Goal: Task Accomplishment & Management: Manage account settings

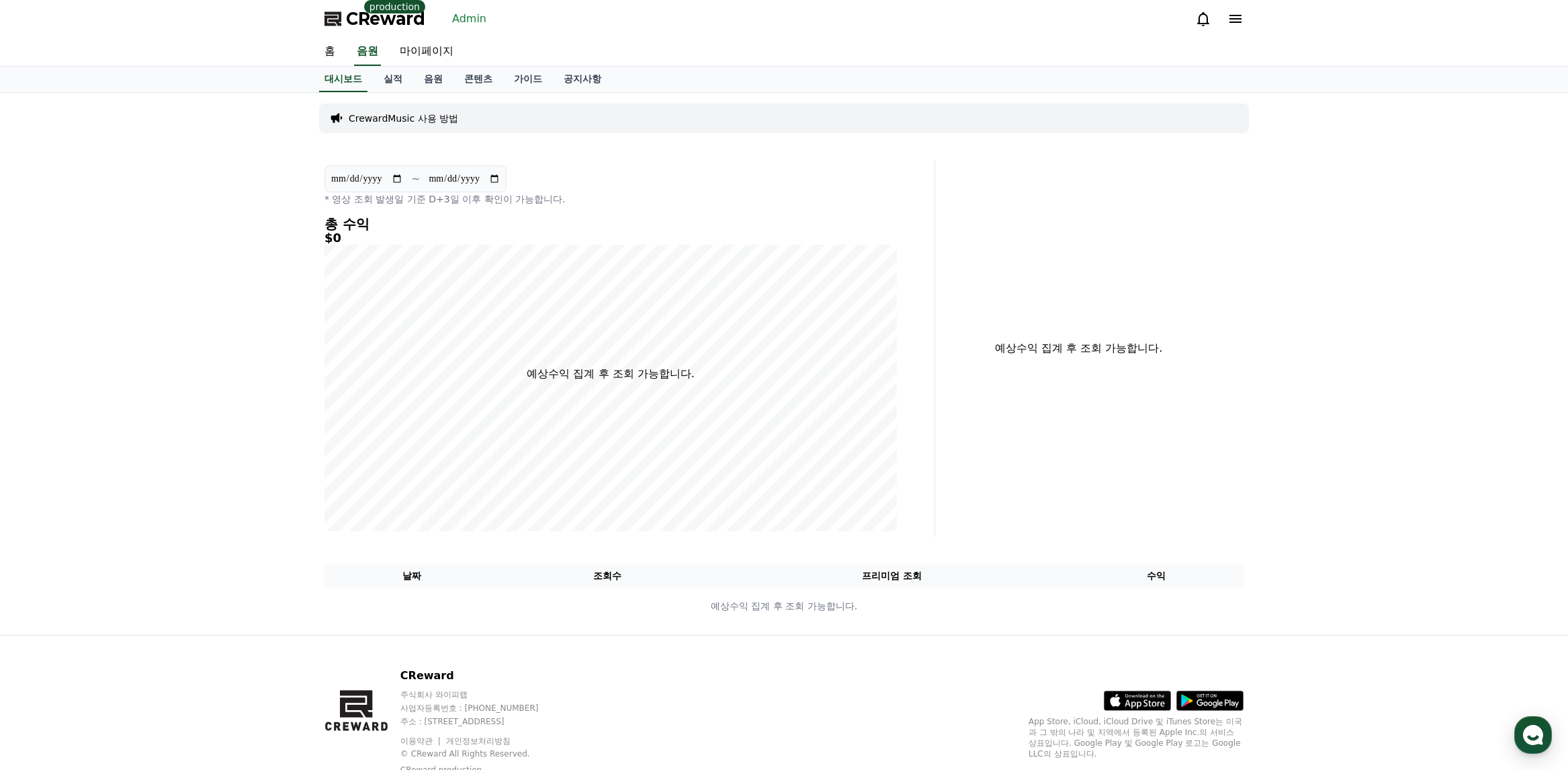
click at [473, 22] on link "Admin" at bounding box center [470, 19] width 45 height 22
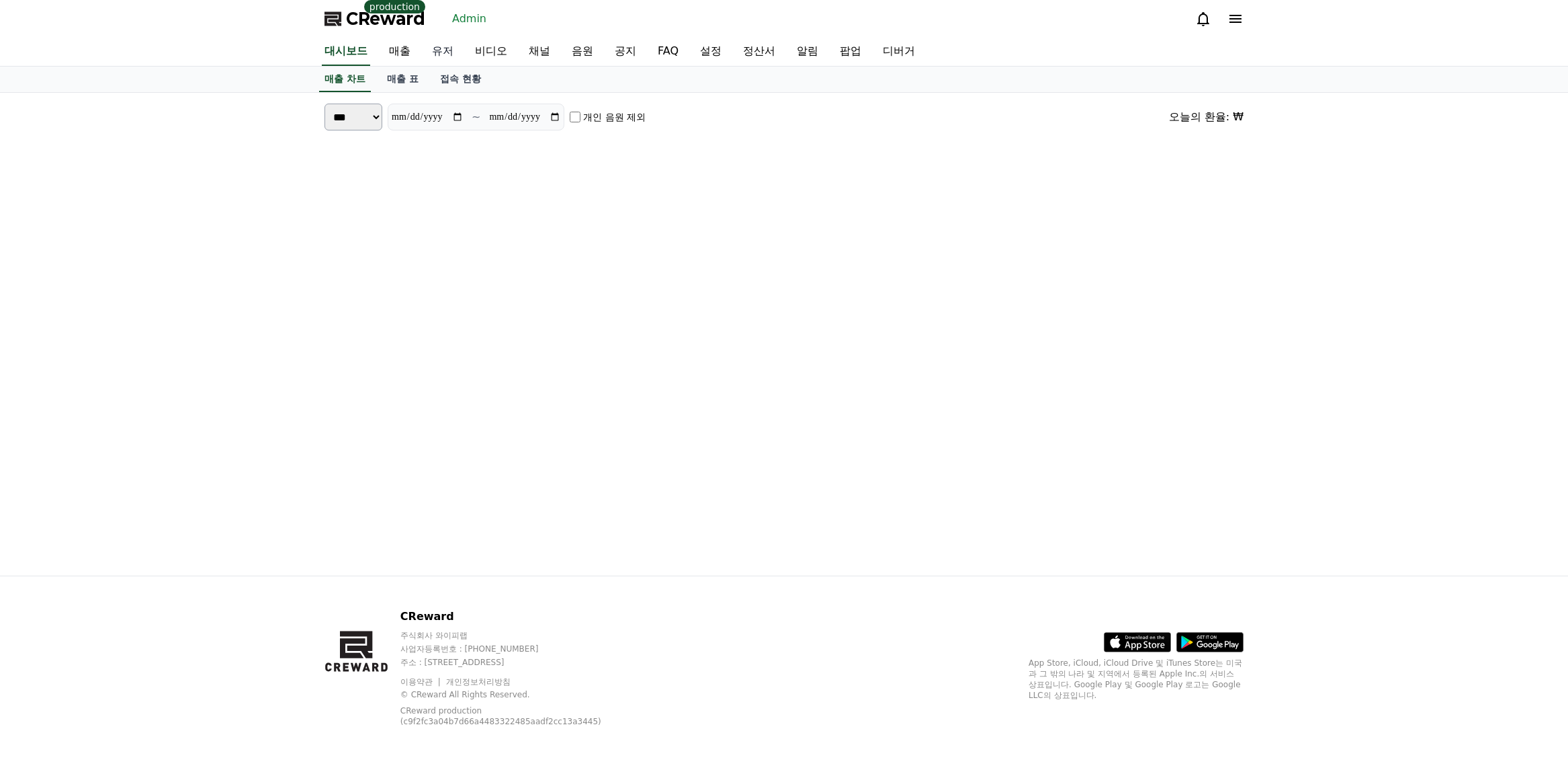
click at [442, 51] on link "유저" at bounding box center [442, 51] width 43 height 28
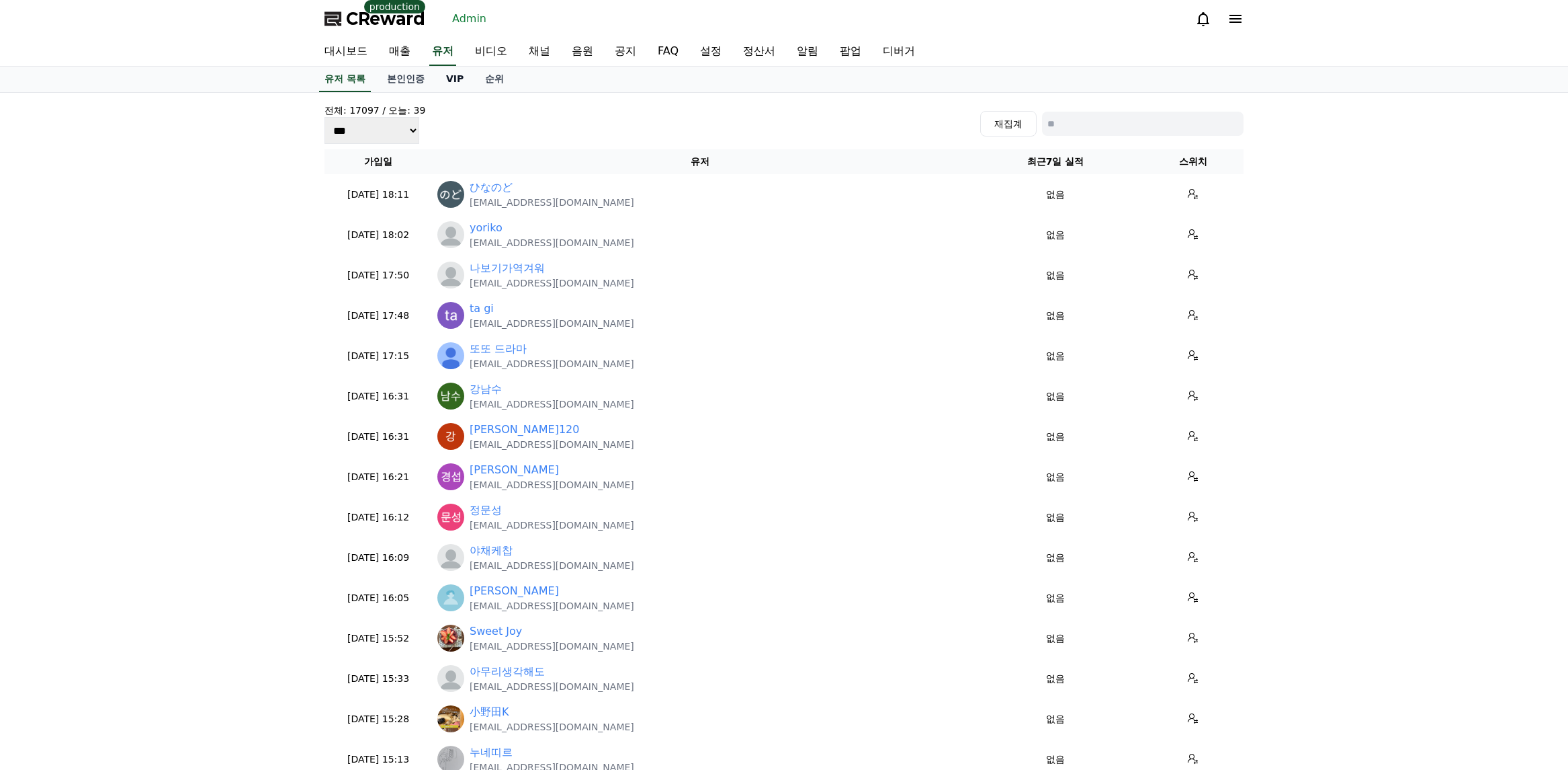
click at [450, 83] on link "VIP" at bounding box center [455, 79] width 39 height 26
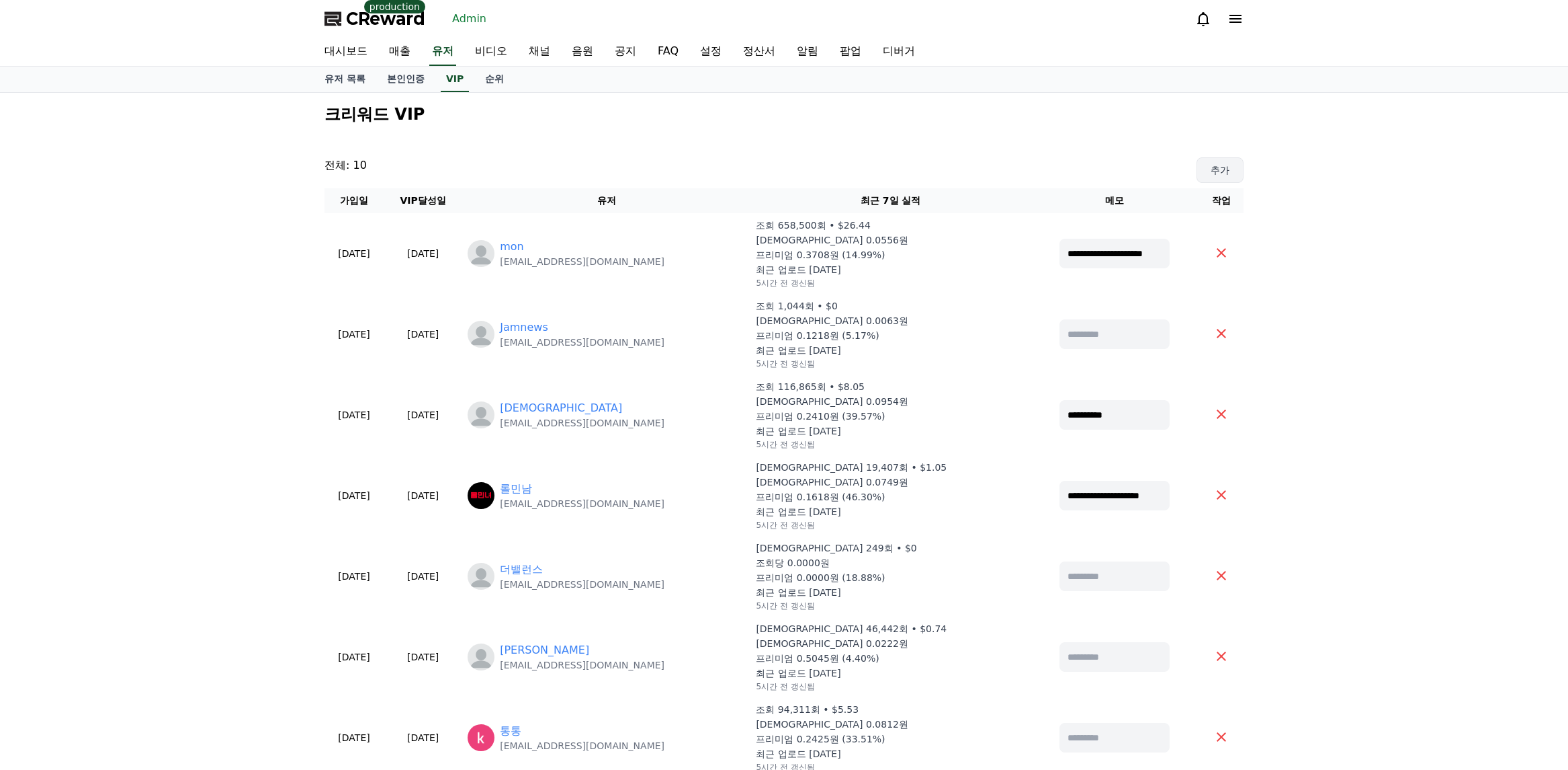
click at [1209, 176] on button "추가" at bounding box center [1220, 170] width 47 height 26
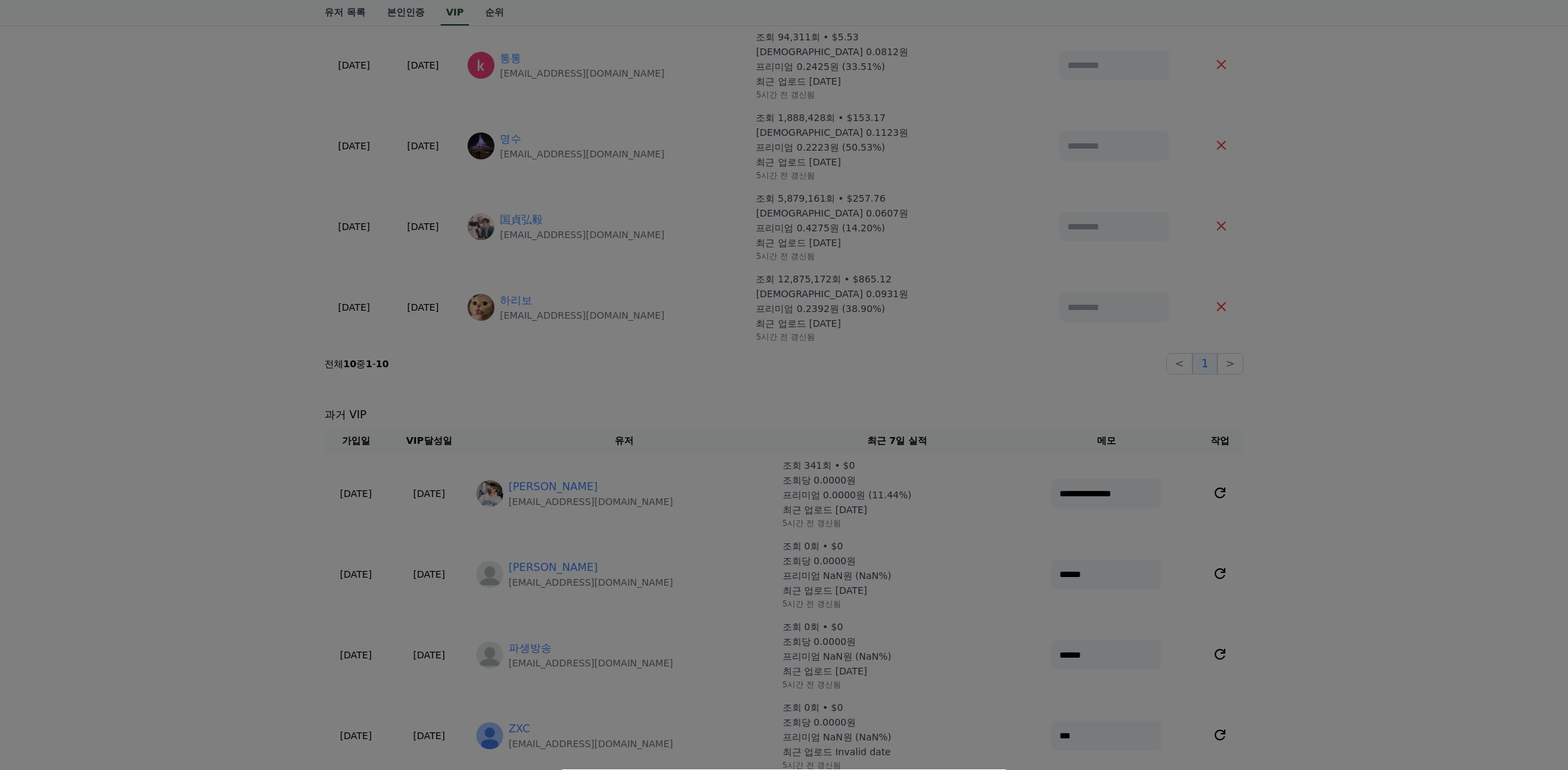
scroll to position [1076, 0]
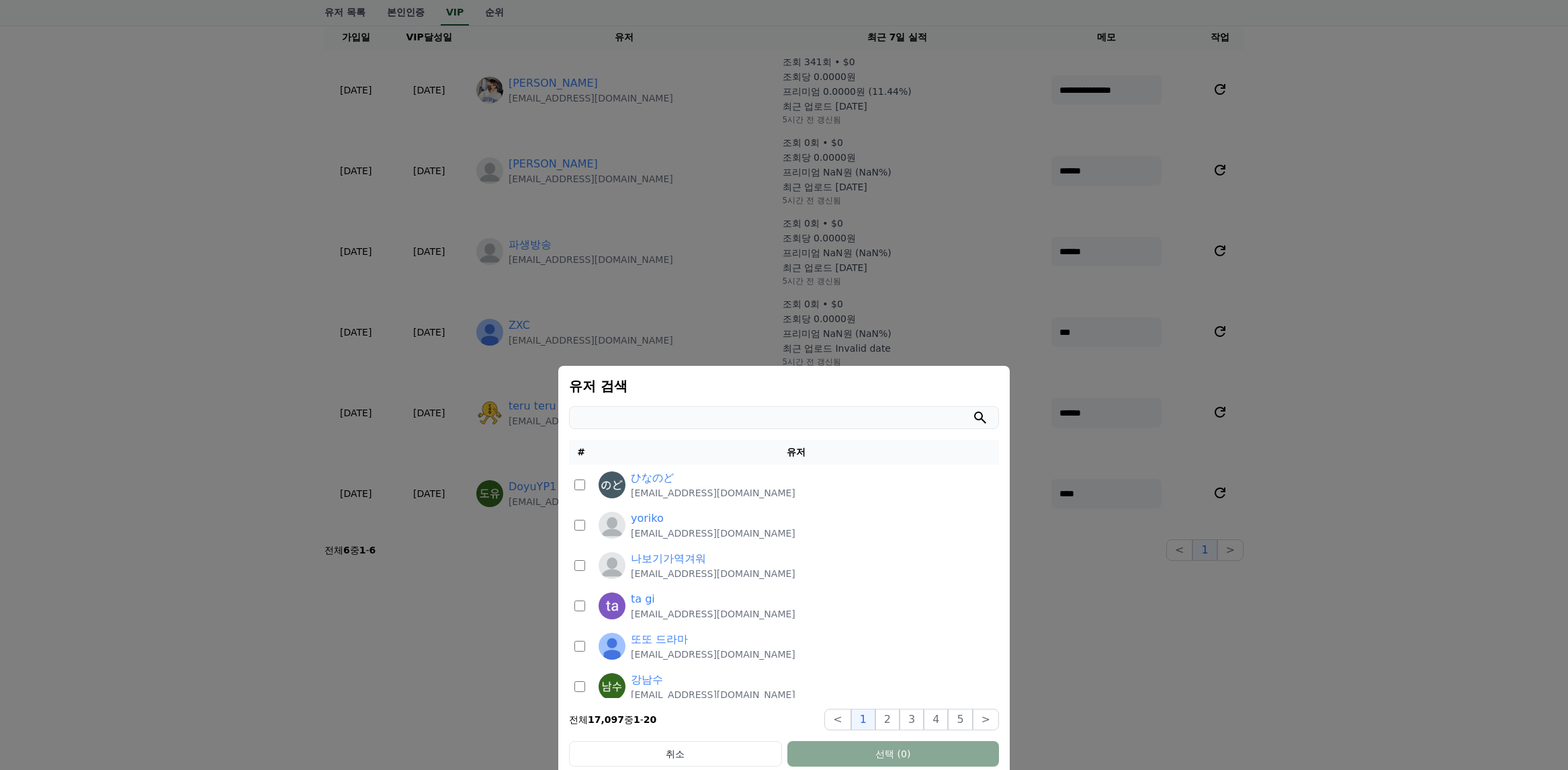
click at [813, 414] on input "modal" at bounding box center [784, 417] width 430 height 23
type input "*"
type input "*******"
click at [973, 409] on button "modal" at bounding box center [980, 417] width 16 height 16
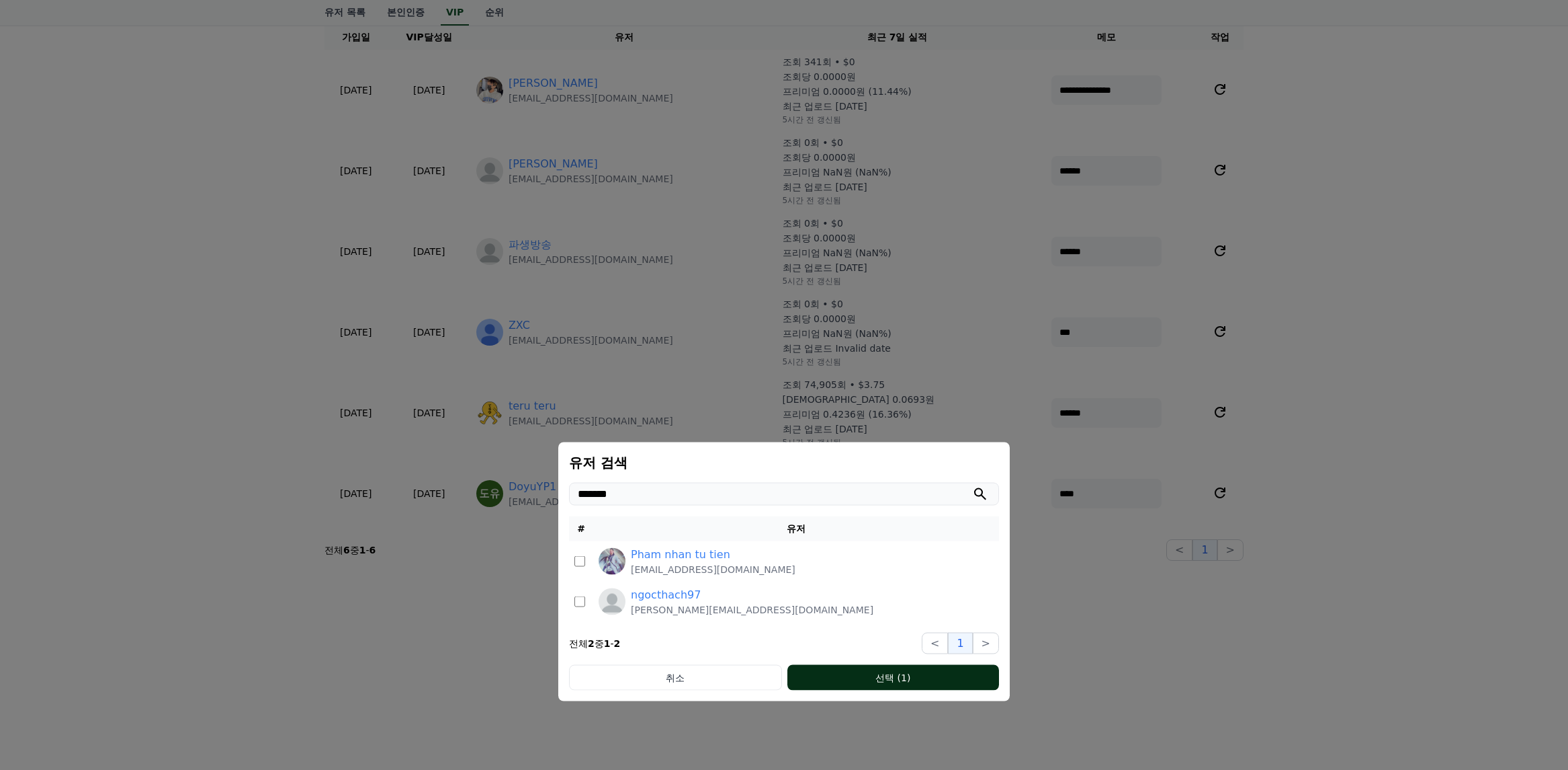
click at [952, 676] on button "선택 (1)" at bounding box center [893, 677] width 211 height 26
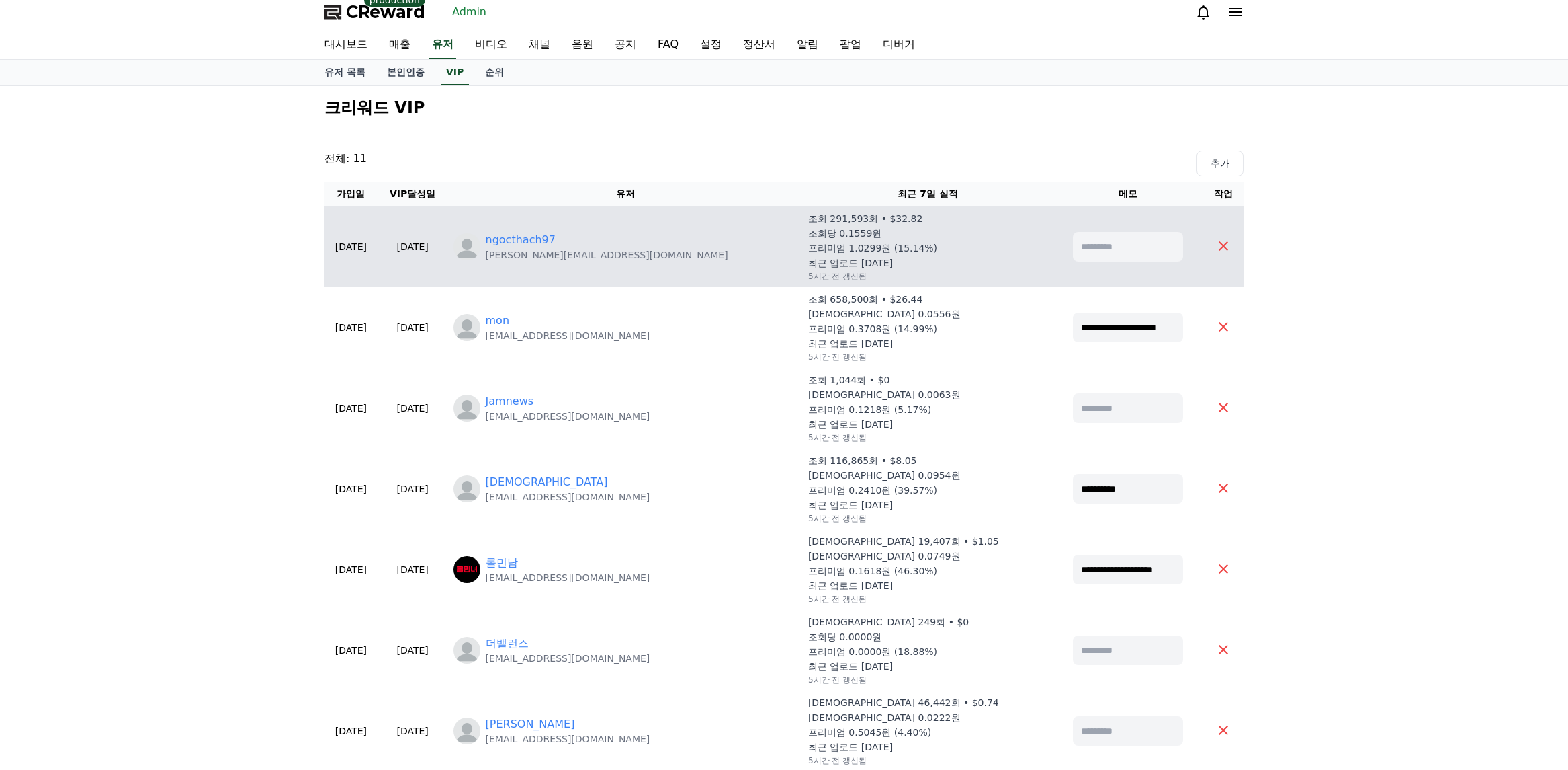
scroll to position [0, 0]
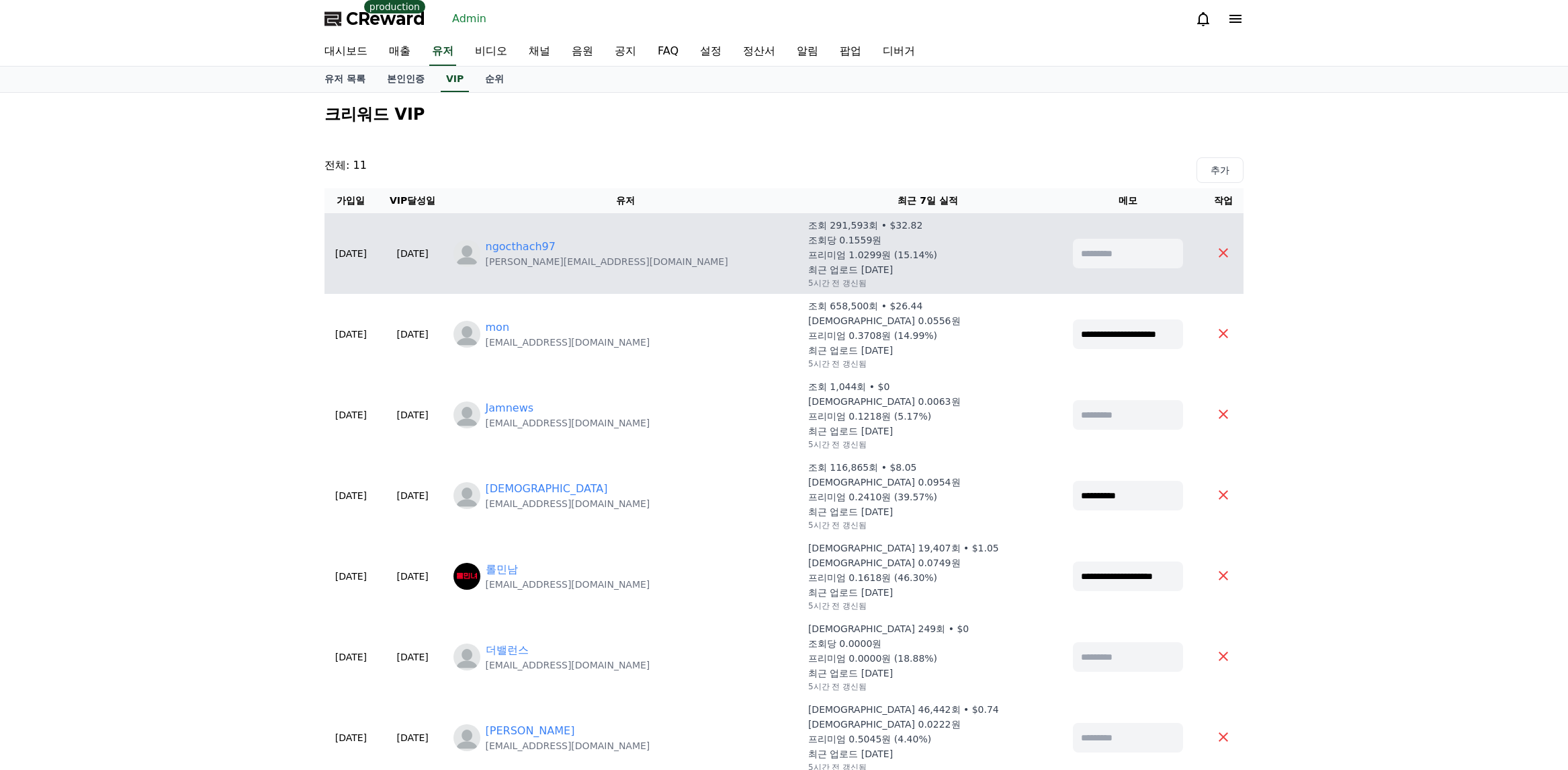
drag, startPoint x: 653, startPoint y: 265, endPoint x: 551, endPoint y: 272, distance: 102.2
click at [551, 272] on td "ngocthach97 [EMAIL_ADDRESS][DOMAIN_NAME]" at bounding box center [626, 254] width 354 height 81
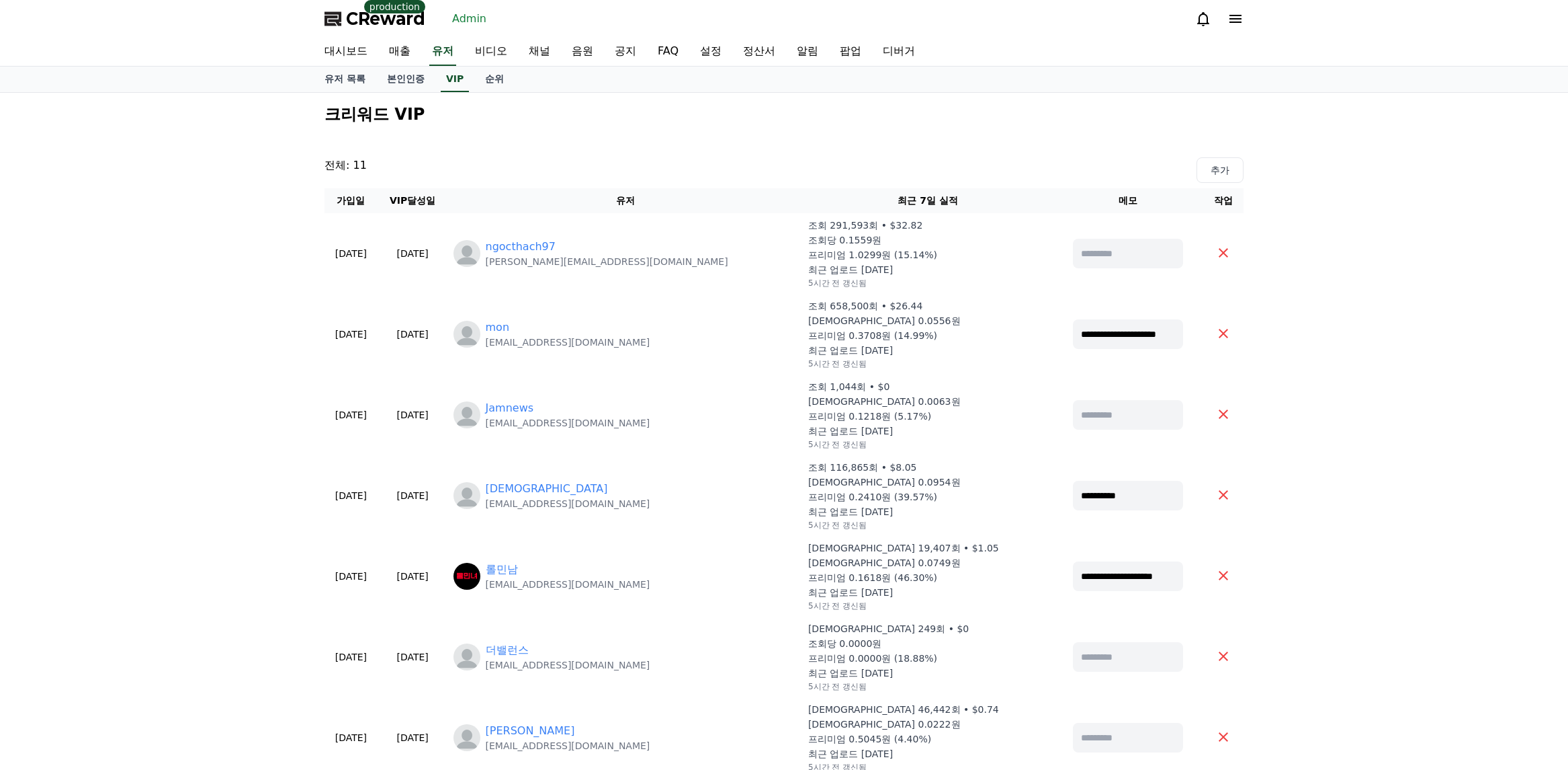
copy p "[PERSON_NAME][EMAIL_ADDRESS][DOMAIN_NAME]"
click at [454, 54] on link "유저" at bounding box center [442, 51] width 27 height 28
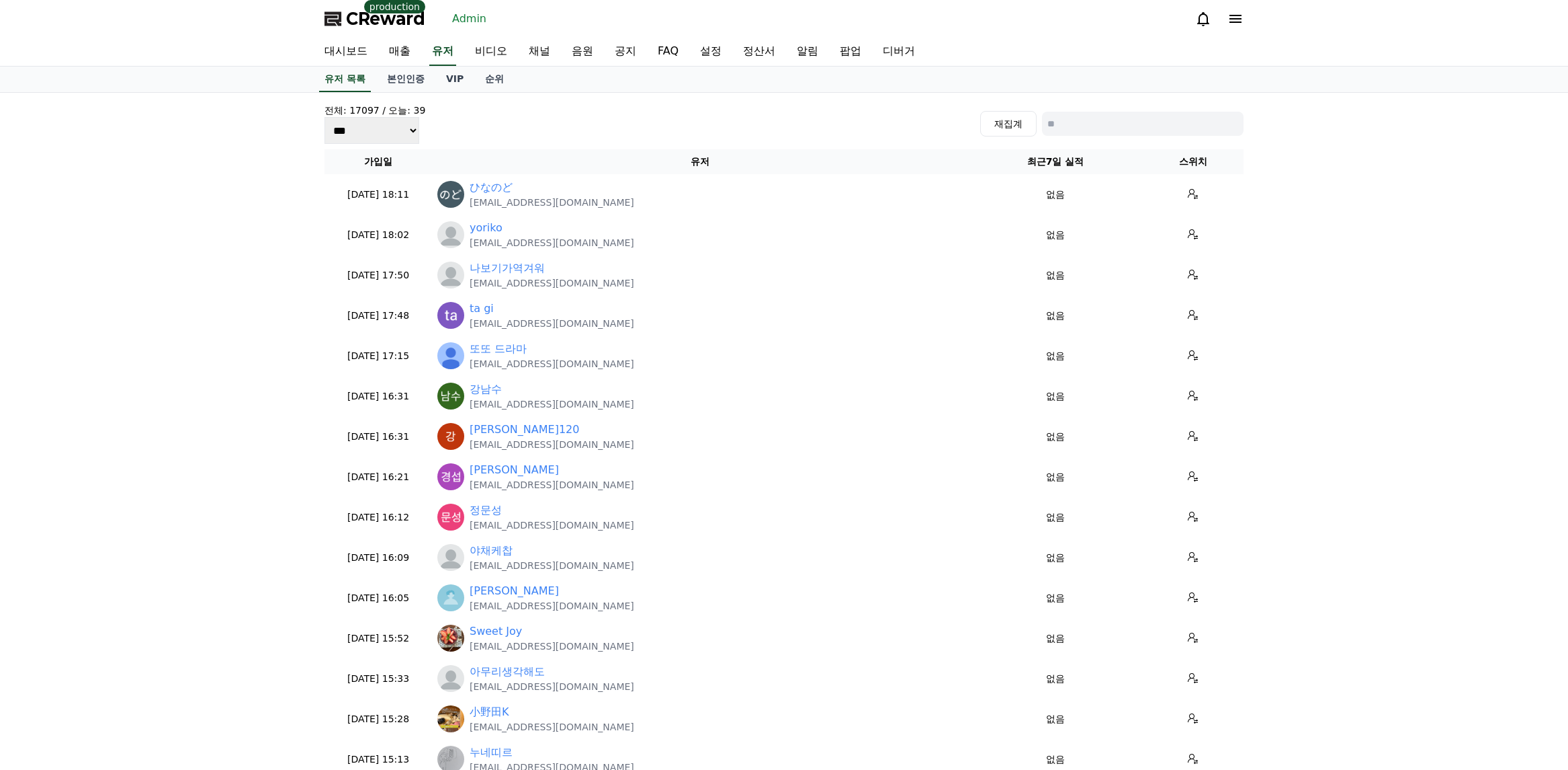
click at [1105, 126] on input at bounding box center [1143, 123] width 201 height 24
paste input "**********"
type input "**********"
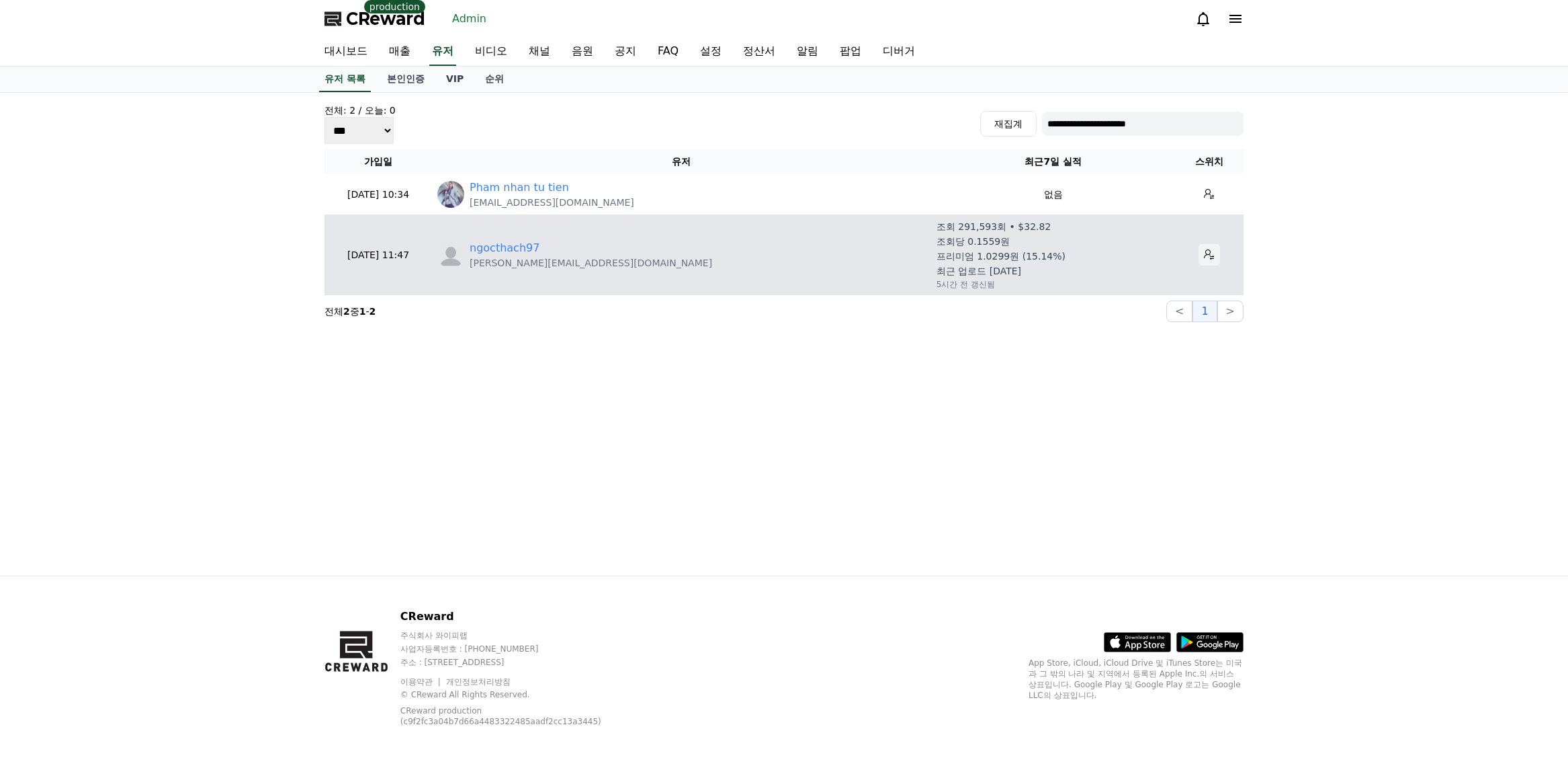
click at [1204, 252] on icon at bounding box center [1210, 255] width 11 height 11
